Goal: Task Accomplishment & Management: Manage account settings

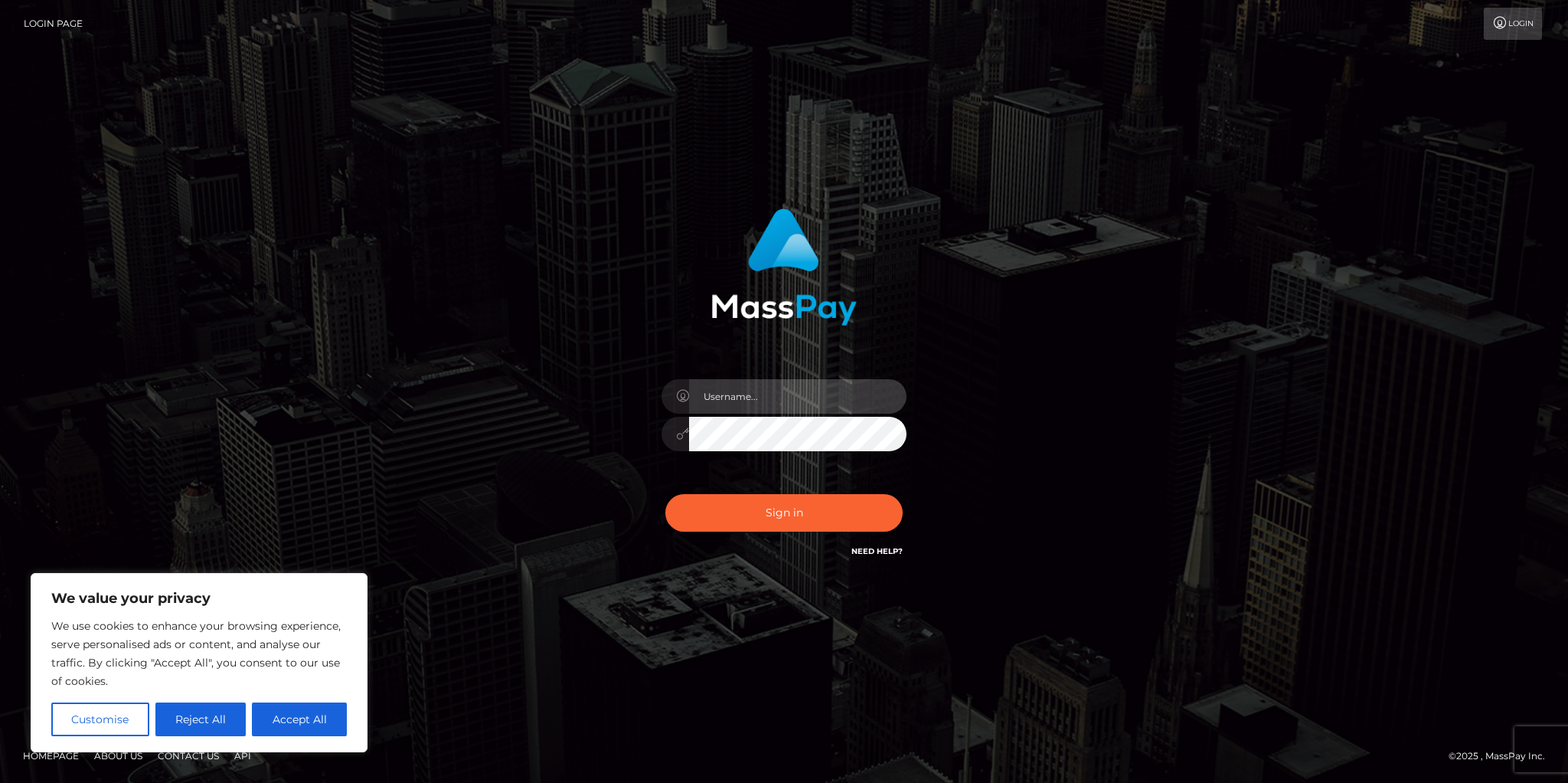
type input "[PERSON_NAME].ams"
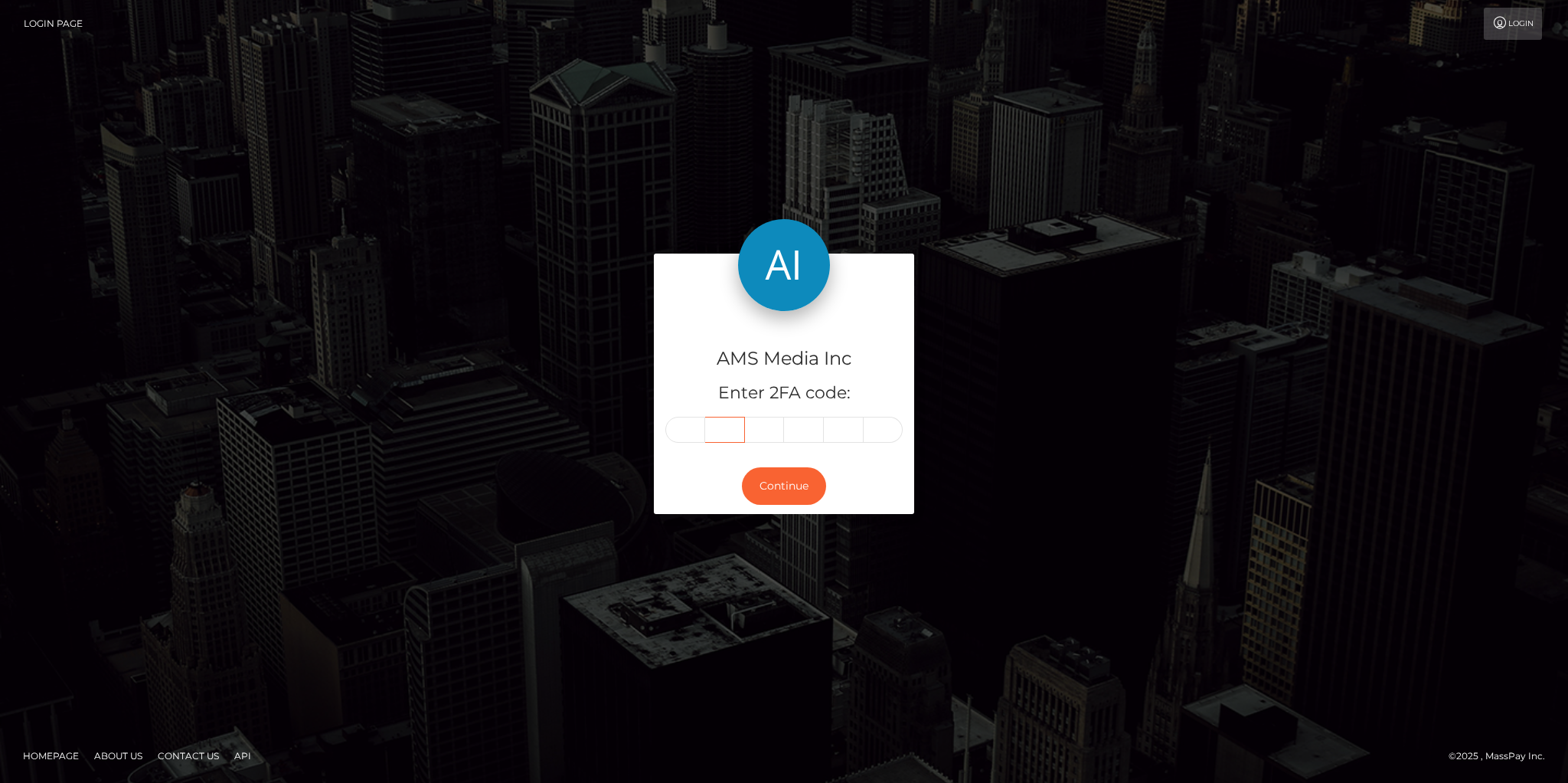
type input "475311"
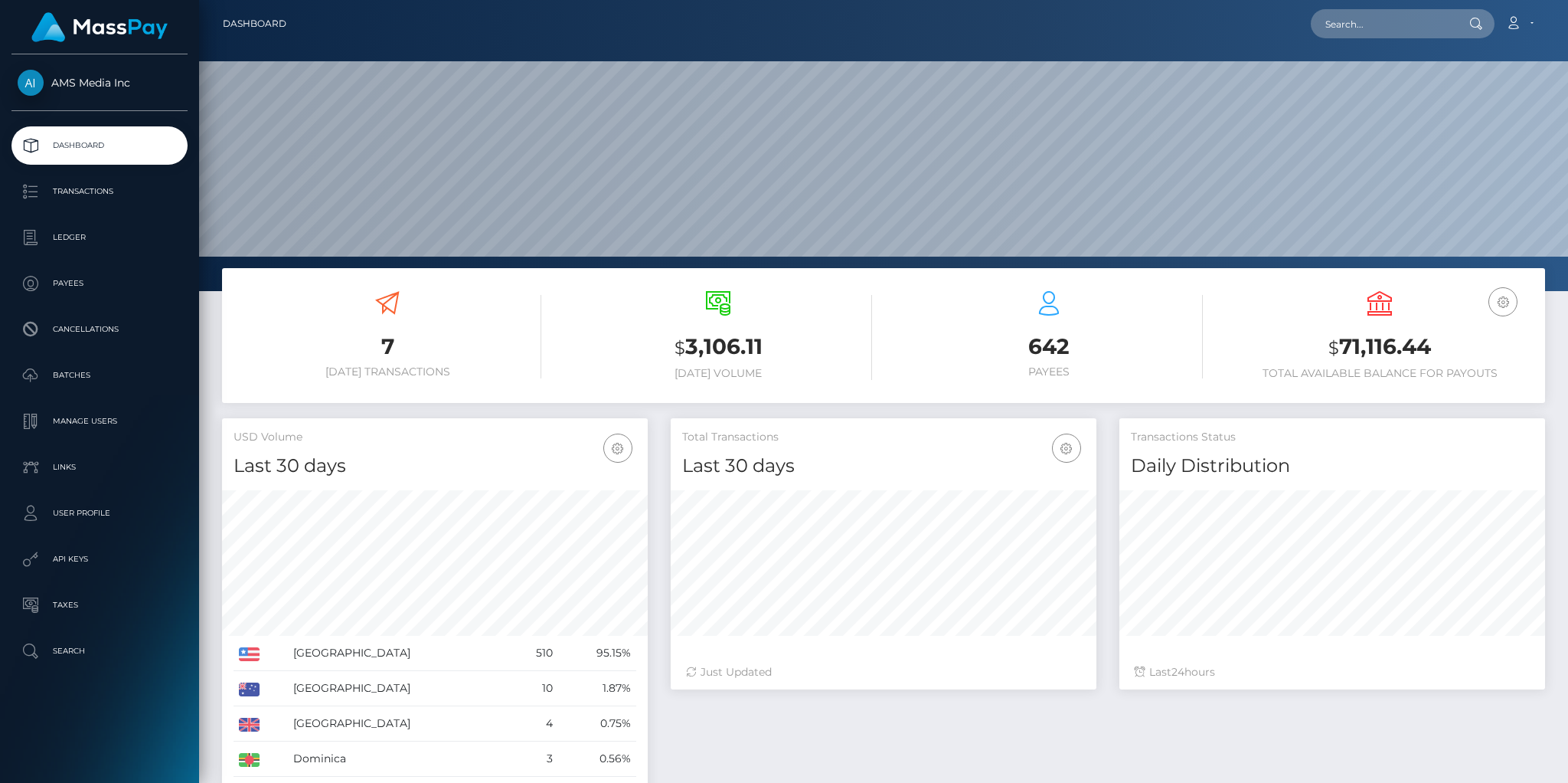
scroll to position [271, 426]
click at [88, 552] on p "API Keys" at bounding box center [100, 559] width 164 height 23
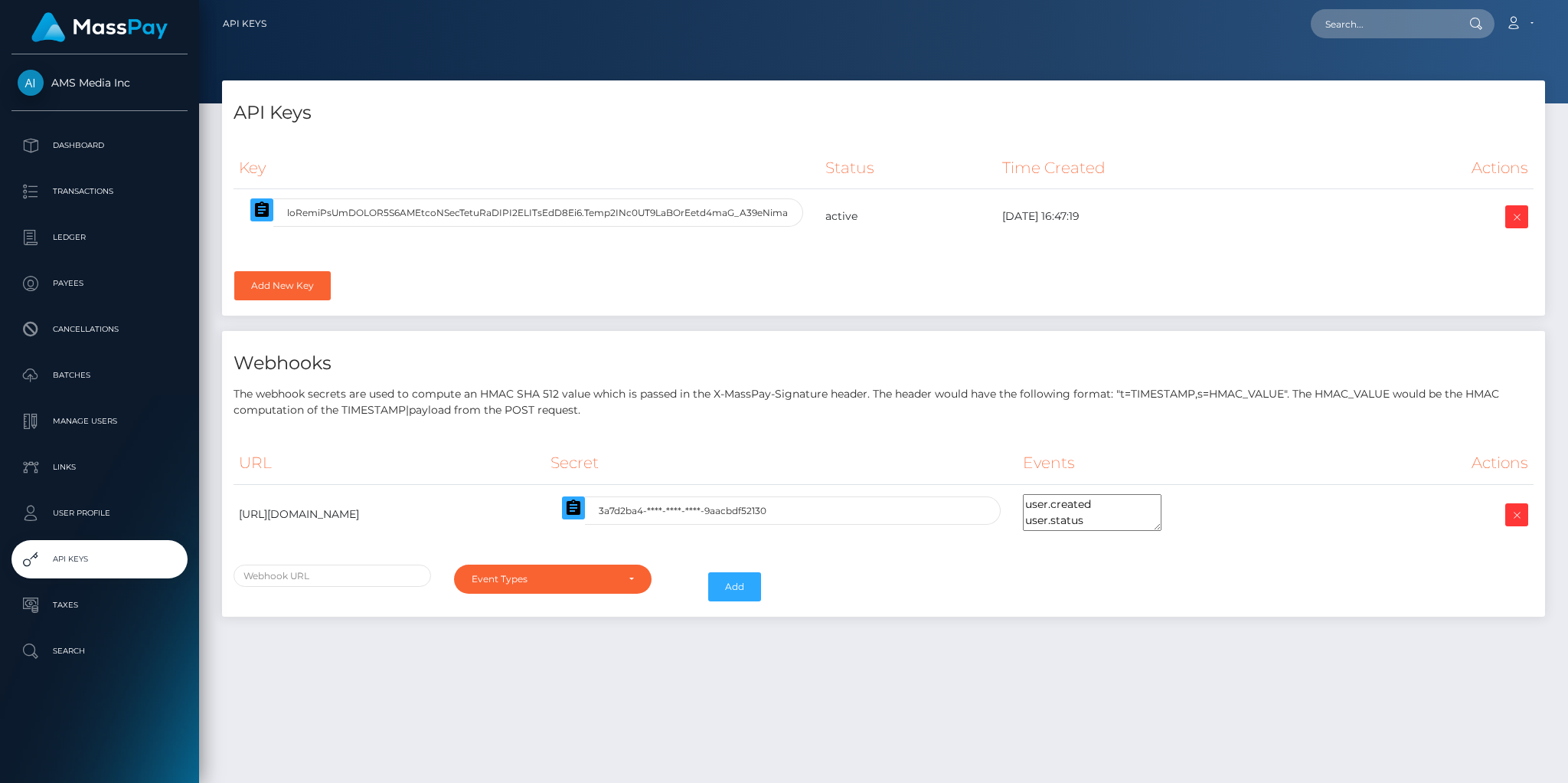
select select
click at [75, 419] on p "Manage Users" at bounding box center [100, 420] width 164 height 23
